Goal: Task Accomplishment & Management: Manage account settings

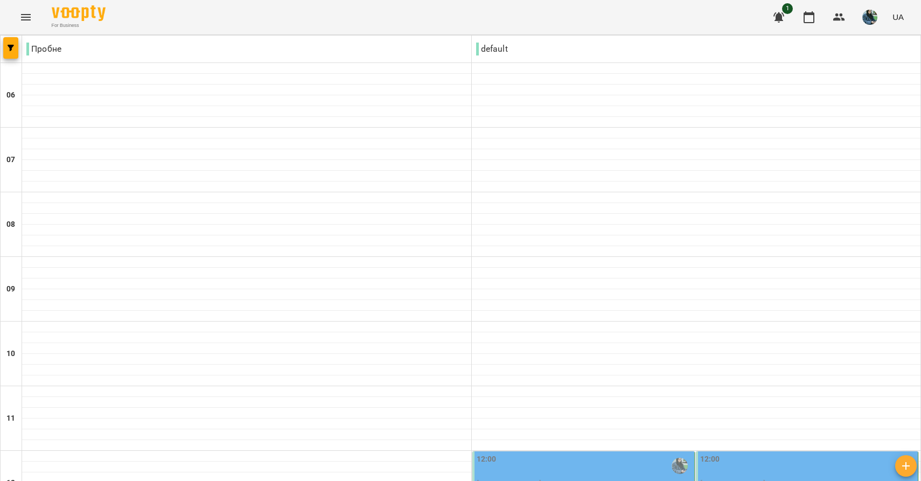
scroll to position [752, 0]
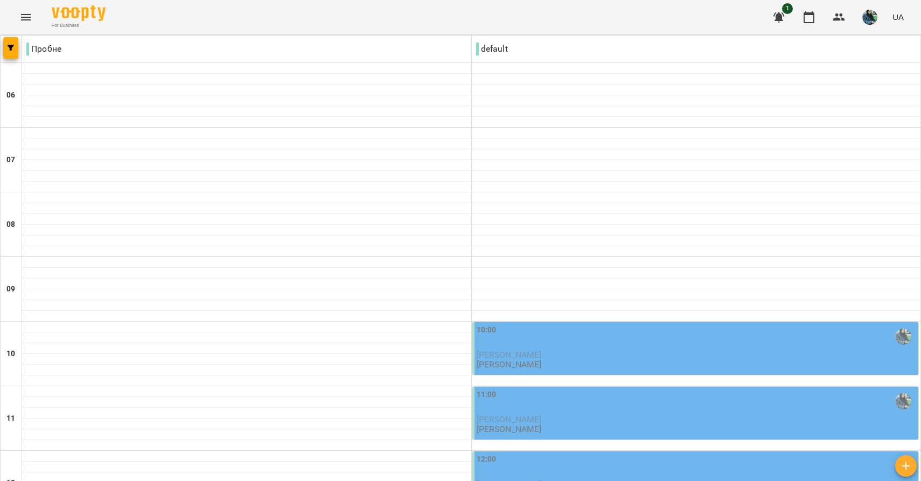
scroll to position [220, 0]
click at [542, 414] on span "[PERSON_NAME]" at bounding box center [509, 419] width 65 height 10
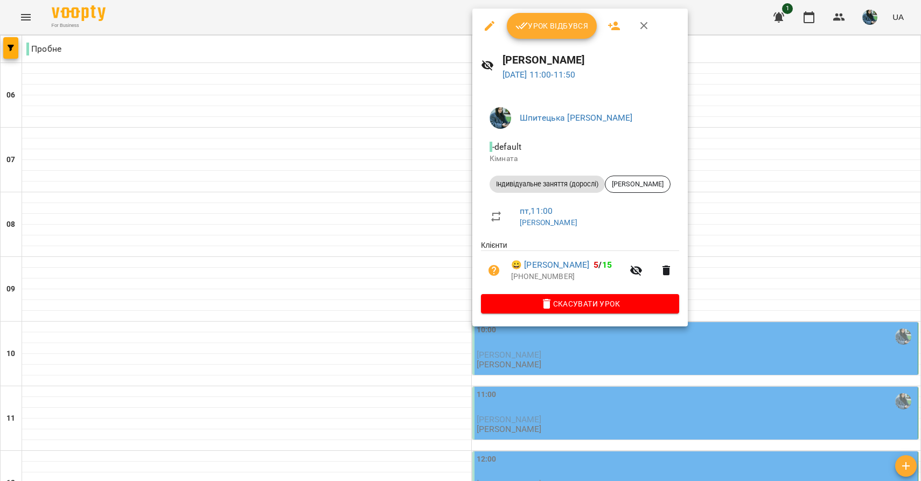
click at [540, 30] on span "Урок відбувся" at bounding box center [551, 25] width 73 height 13
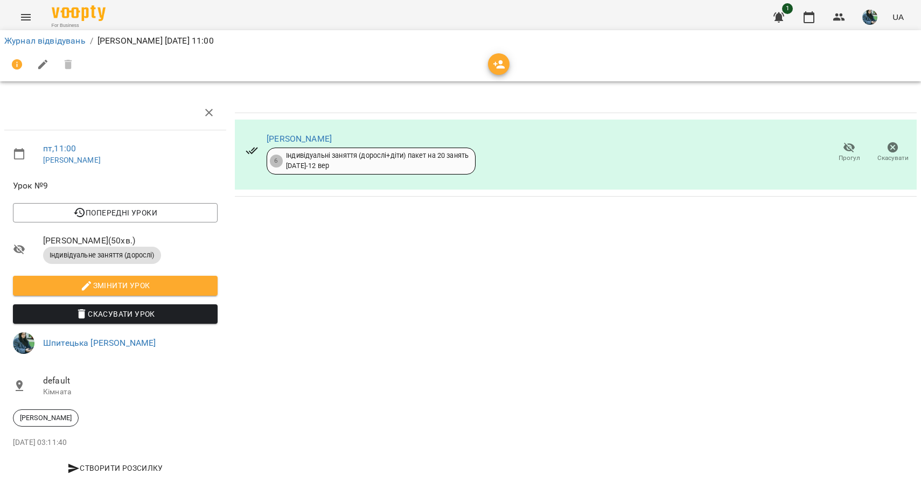
click at [27, 33] on div "Журнал відвідувань / [PERSON_NAME] [DATE] 11:00" at bounding box center [460, 40] width 916 height 17
click at [27, 37] on link "Журнал відвідувань" at bounding box center [44, 41] width 81 height 10
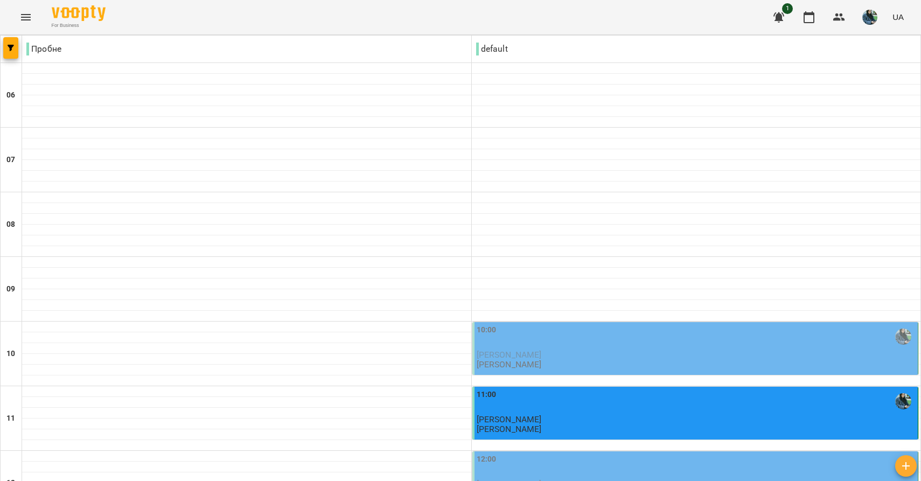
scroll to position [752, 0]
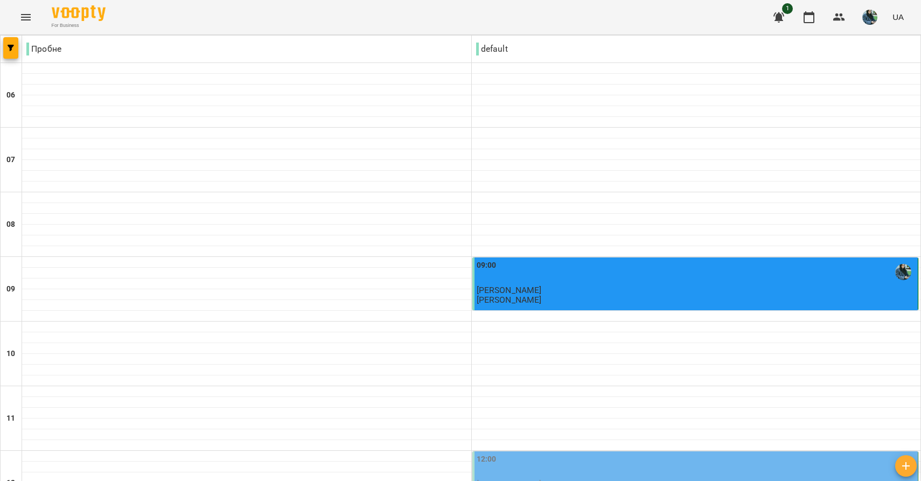
scroll to position [629, 0]
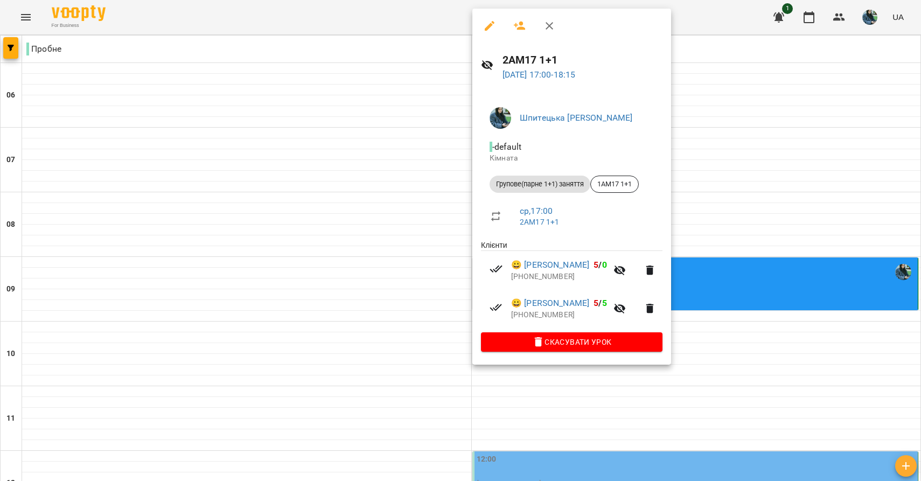
click at [407, 184] on div at bounding box center [460, 240] width 921 height 481
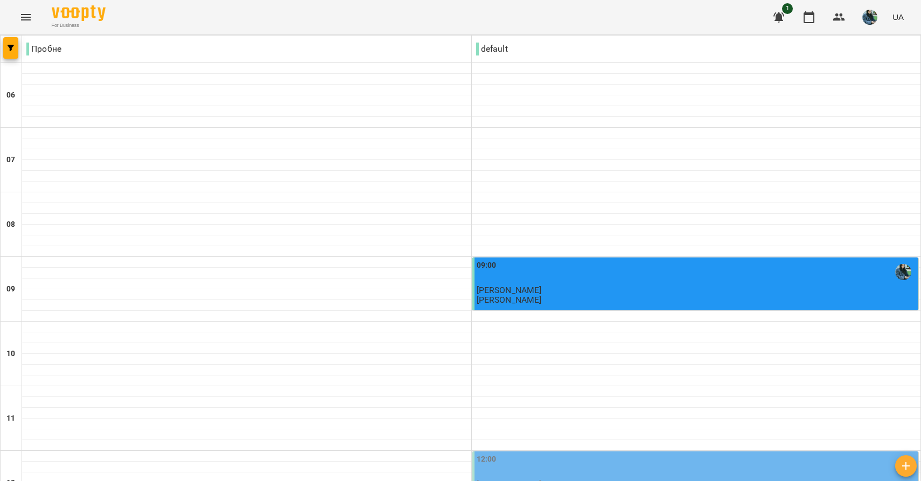
scroll to position [752, 0]
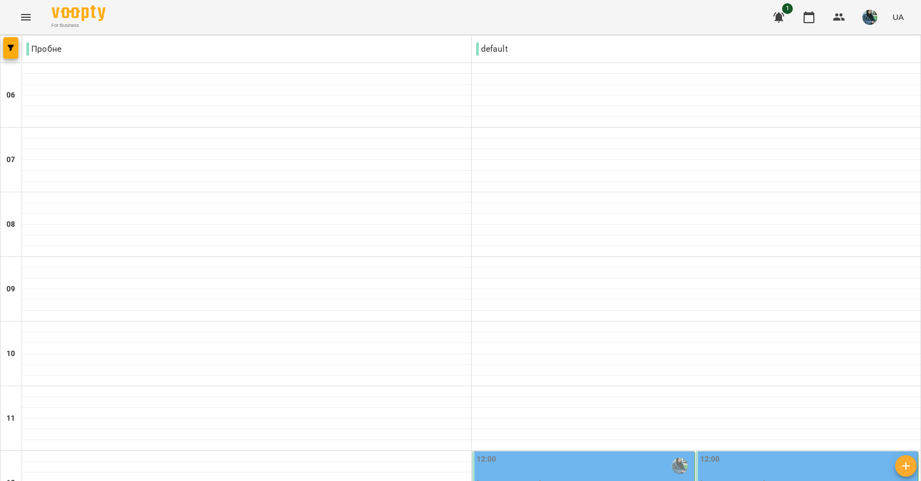
scroll to position [636, 0]
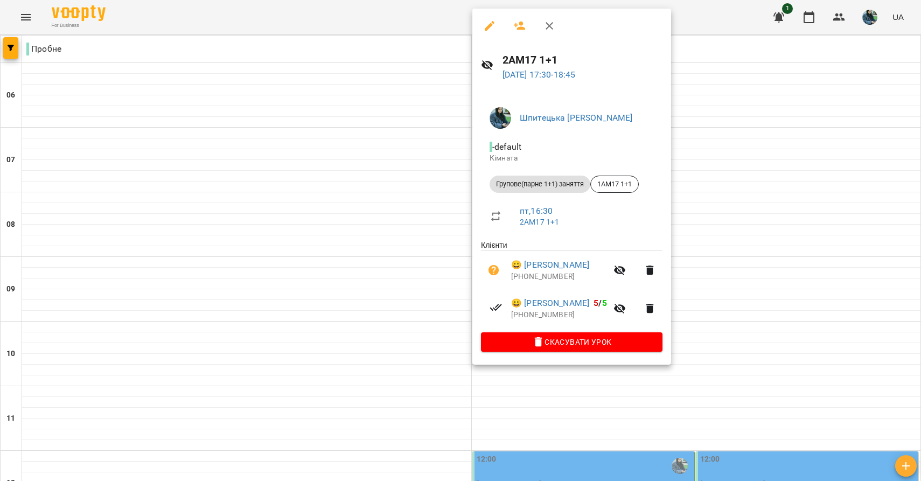
click at [355, 230] on div at bounding box center [460, 240] width 921 height 481
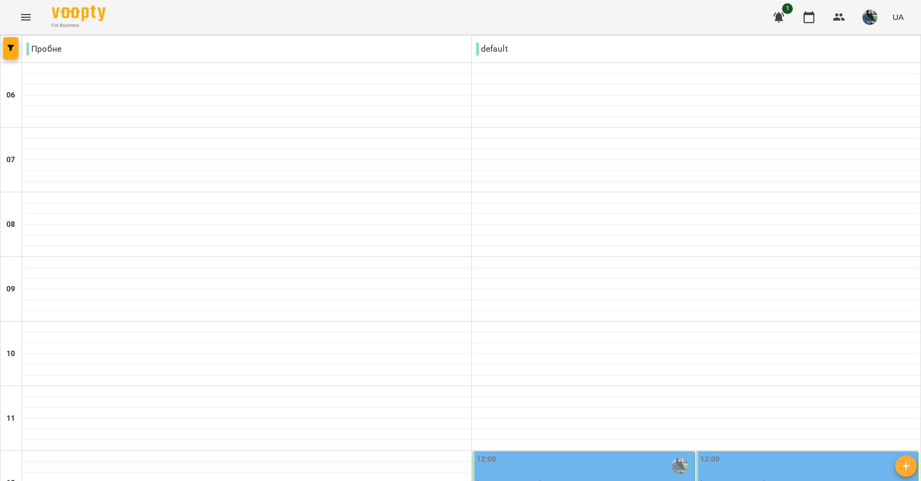
scroll to position [752, 0]
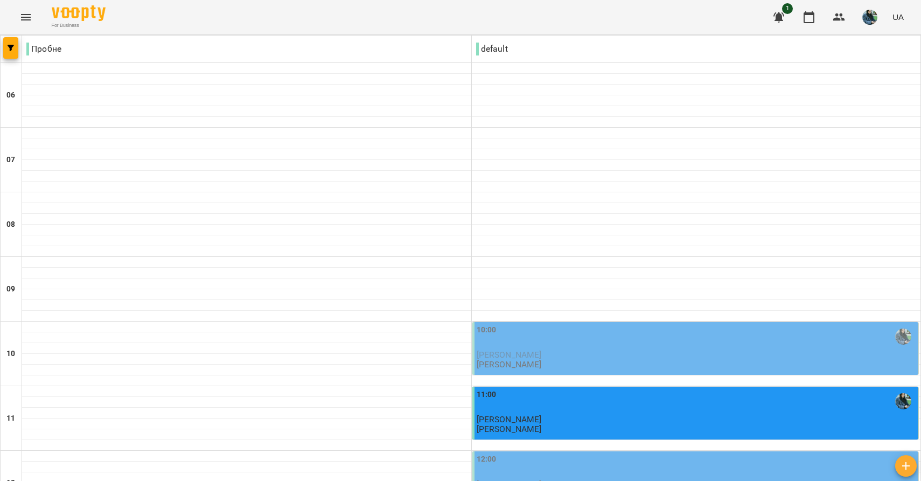
scroll to position [0, 0]
